Goal: Information Seeking & Learning: Learn about a topic

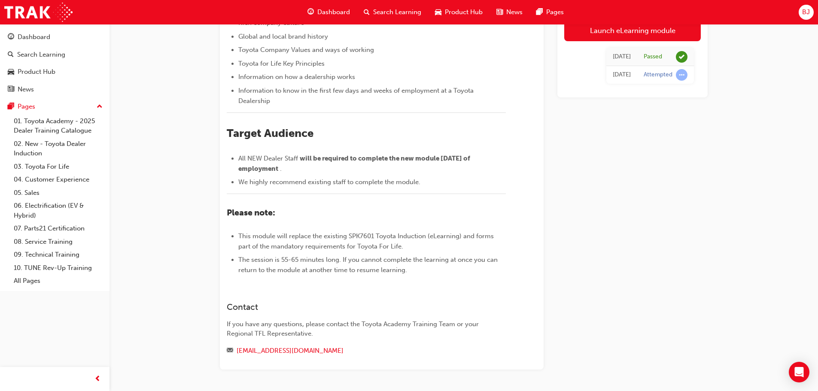
scroll to position [167, 0]
click at [62, 123] on link "01. Toyota Academy - 2025 Dealer Training Catalogue" at bounding box center [58, 126] width 96 height 23
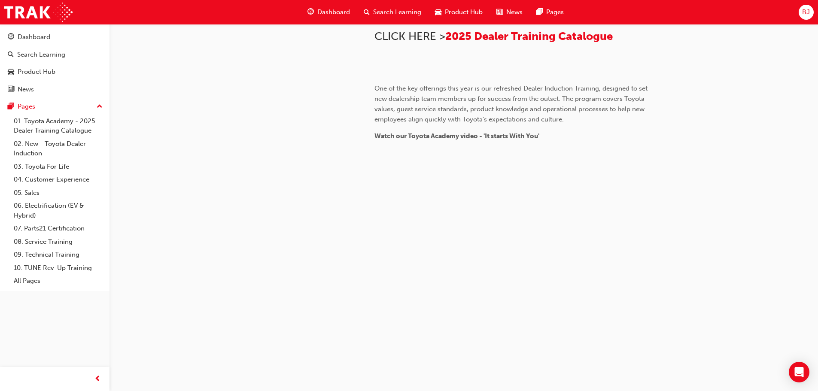
scroll to position [603, 0]
click at [64, 142] on link "02. New - Toyota Dealer Induction" at bounding box center [58, 148] width 96 height 23
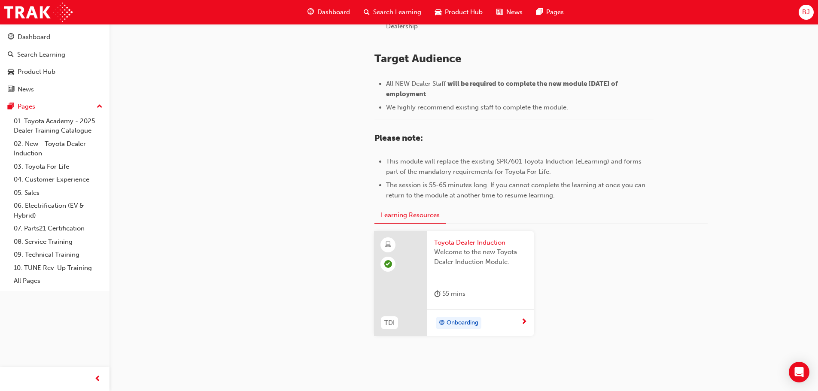
scroll to position [378, 0]
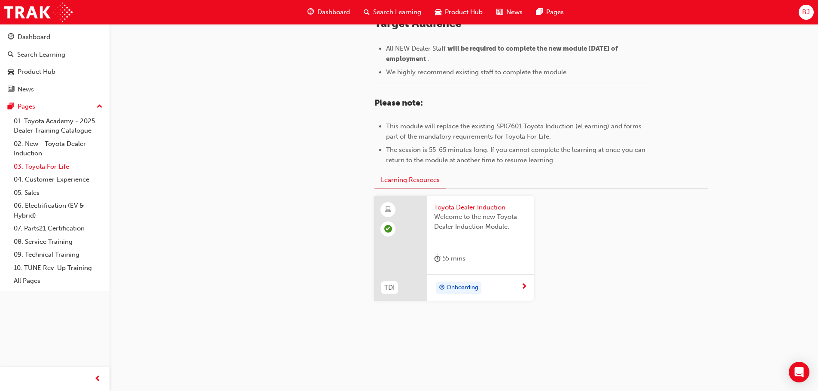
click at [56, 165] on link "03. Toyota For Life" at bounding box center [58, 166] width 96 height 13
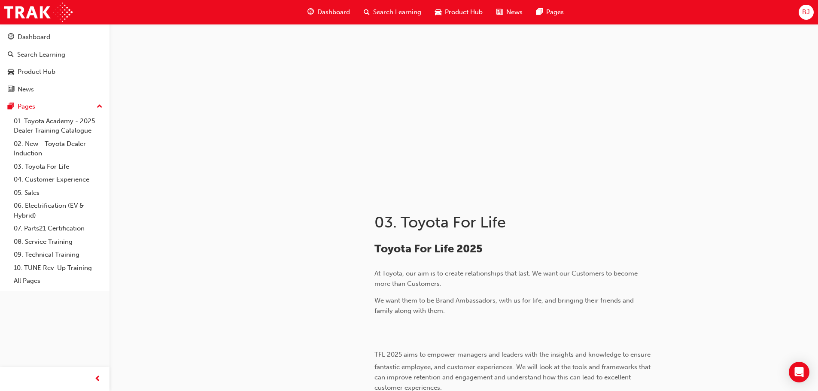
click at [339, 9] on span "Dashboard" at bounding box center [333, 12] width 33 height 10
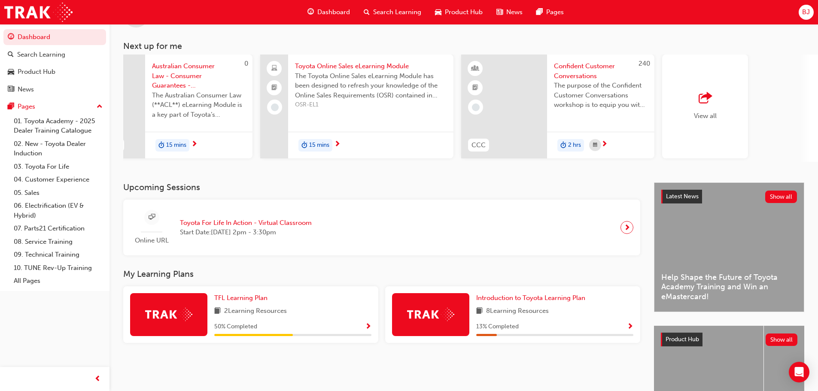
scroll to position [0, 510]
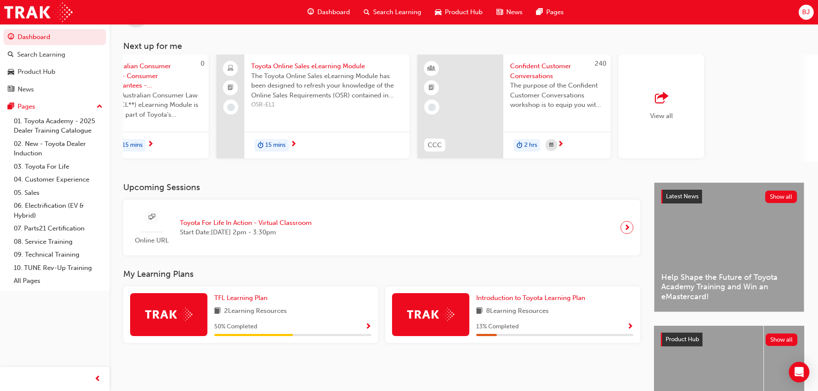
click at [647, 110] on div "View all" at bounding box center [661, 107] width 86 height 104
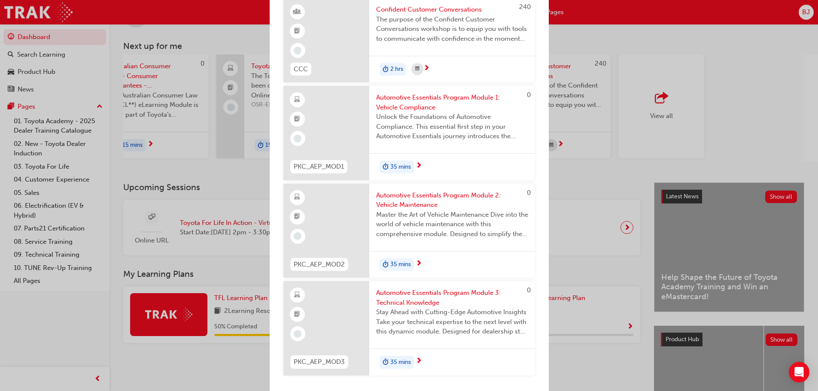
scroll to position [423, 0]
click at [731, 122] on div "Next up for me 0 TFLIAVC Toyota For Life In Action - Virtual Classroom This is …" at bounding box center [409, 195] width 818 height 391
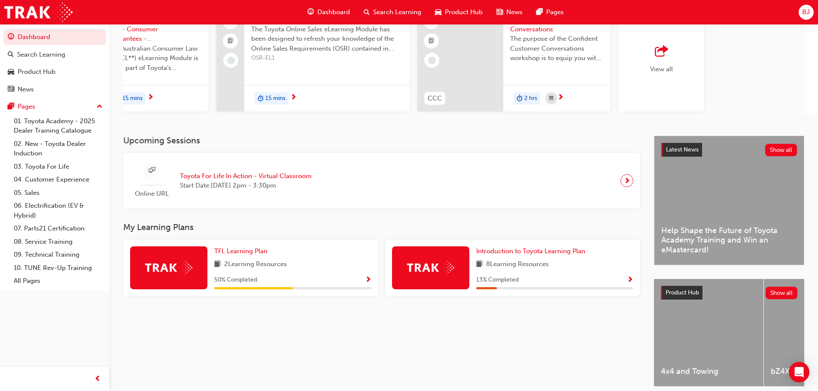
scroll to position [122, 0]
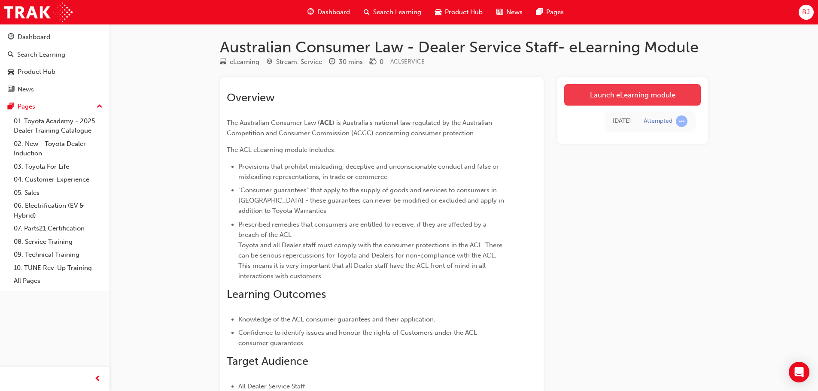
click at [600, 97] on link "Launch eLearning module" at bounding box center [632, 94] width 137 height 21
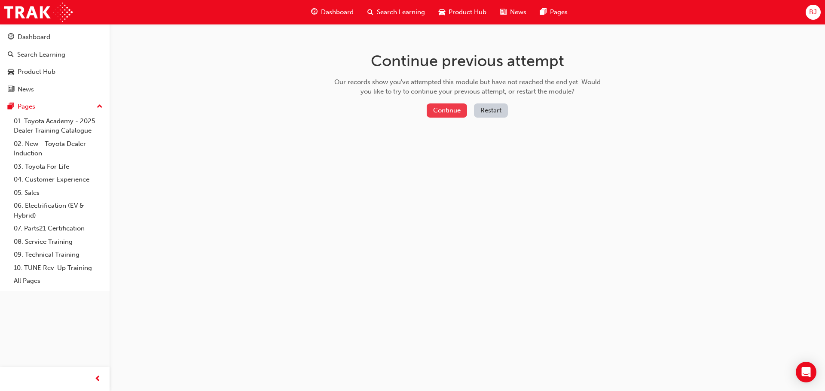
click at [456, 110] on button "Continue" at bounding box center [446, 110] width 40 height 14
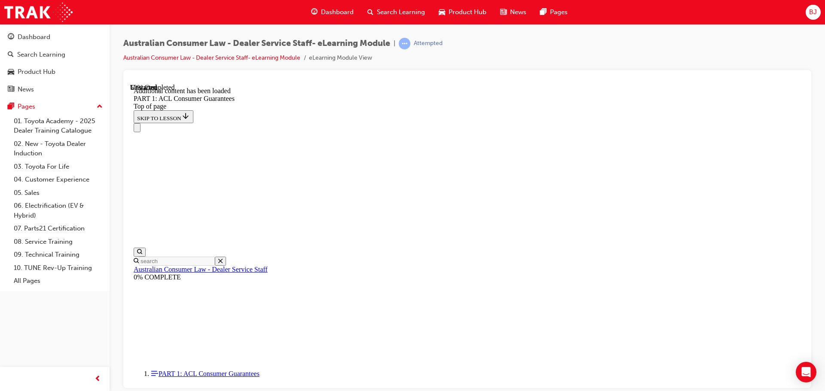
scroll to position [1358, 0]
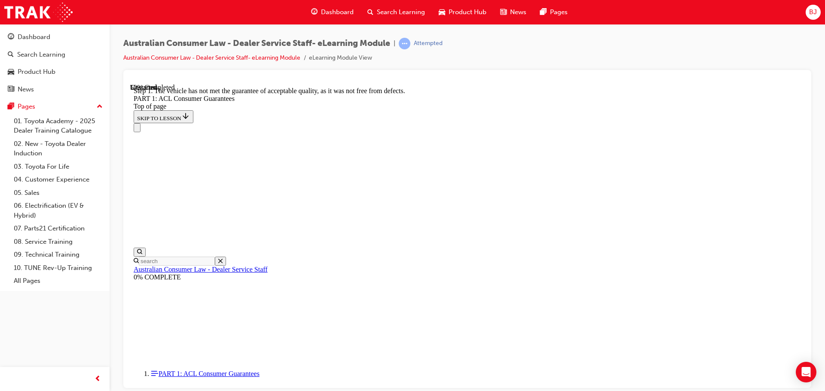
scroll to position [1641, 0]
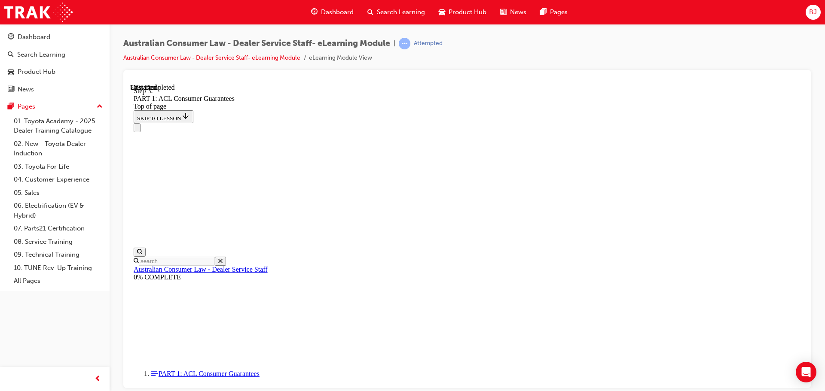
scroll to position [3272, 0]
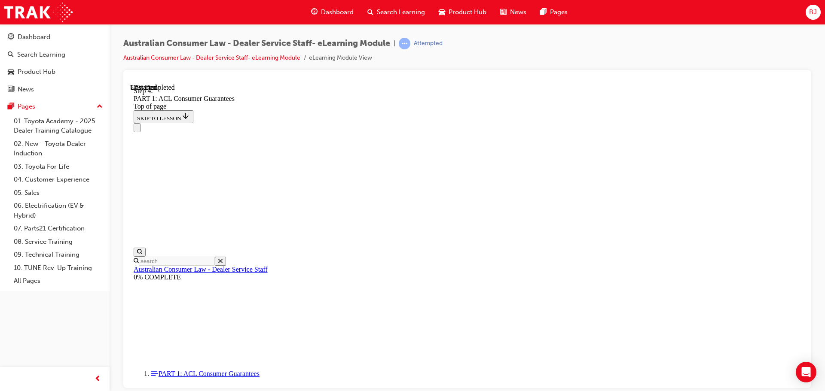
scroll to position [4147, 0]
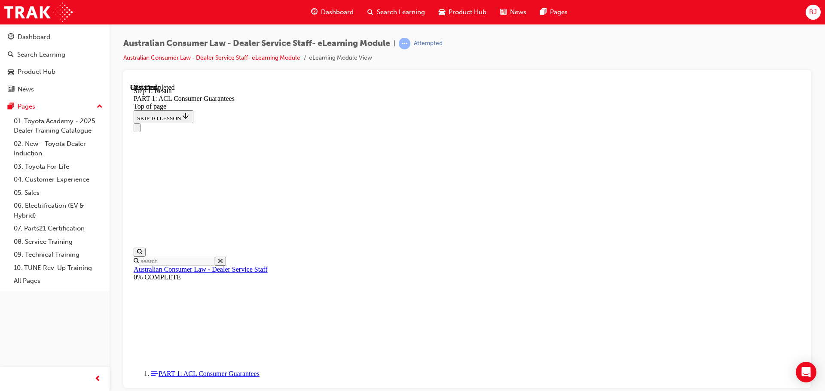
scroll to position [5202, 0]
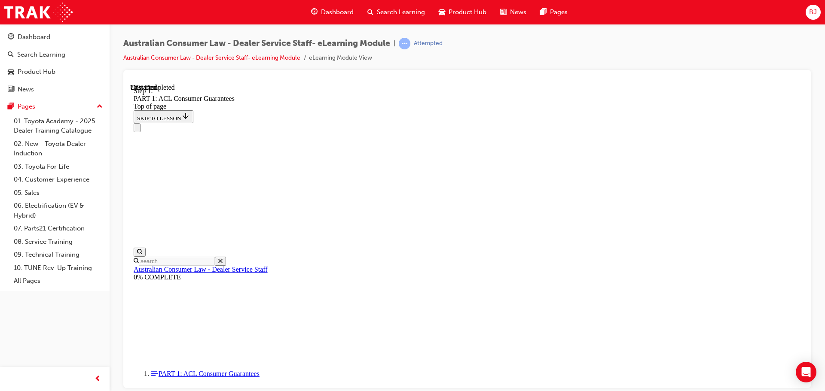
scroll to position [5822, 0]
